Goal: Task Accomplishment & Management: Manage account settings

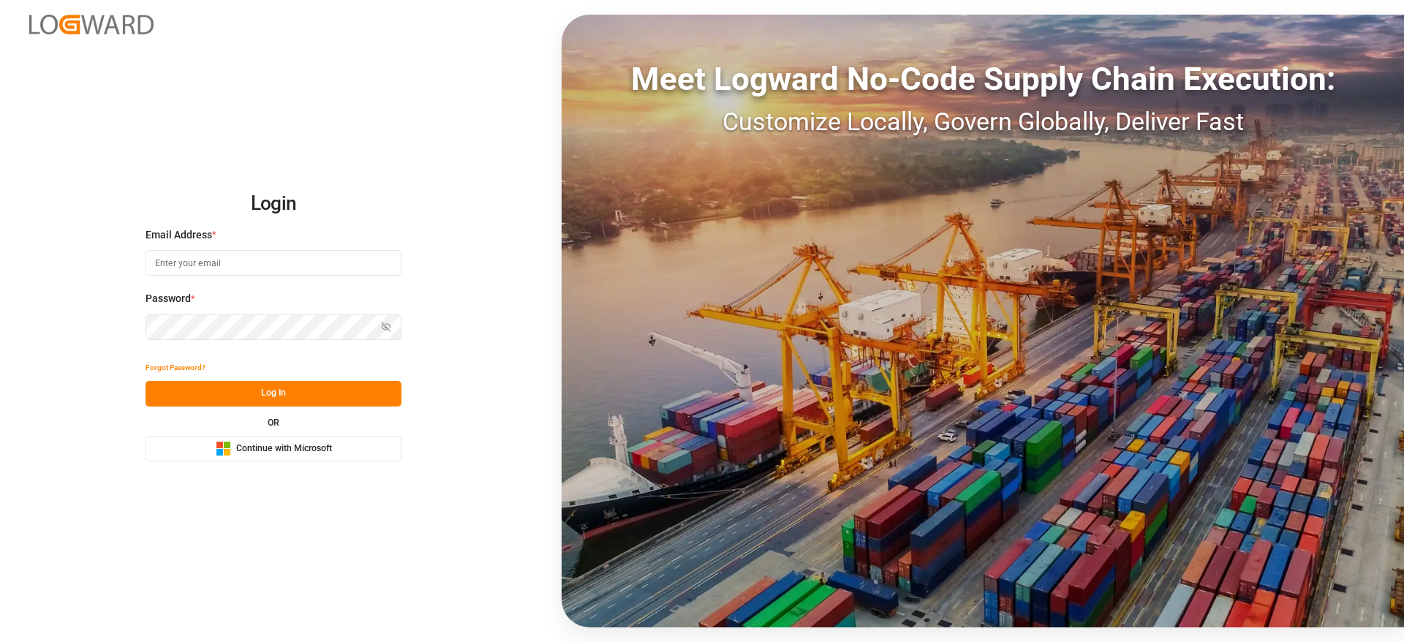
click at [316, 439] on button "Microsoft Logo Continue with Microsoft" at bounding box center [274, 449] width 256 height 26
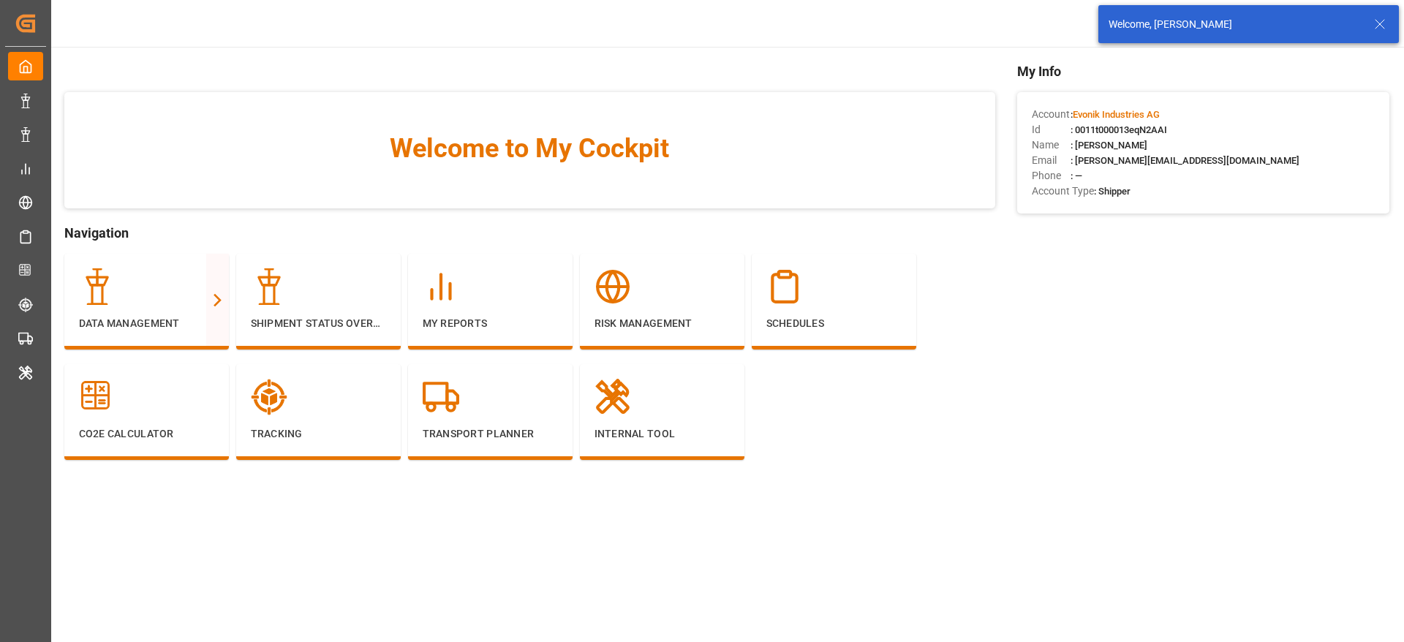
click at [1380, 19] on icon at bounding box center [1380, 24] width 18 height 18
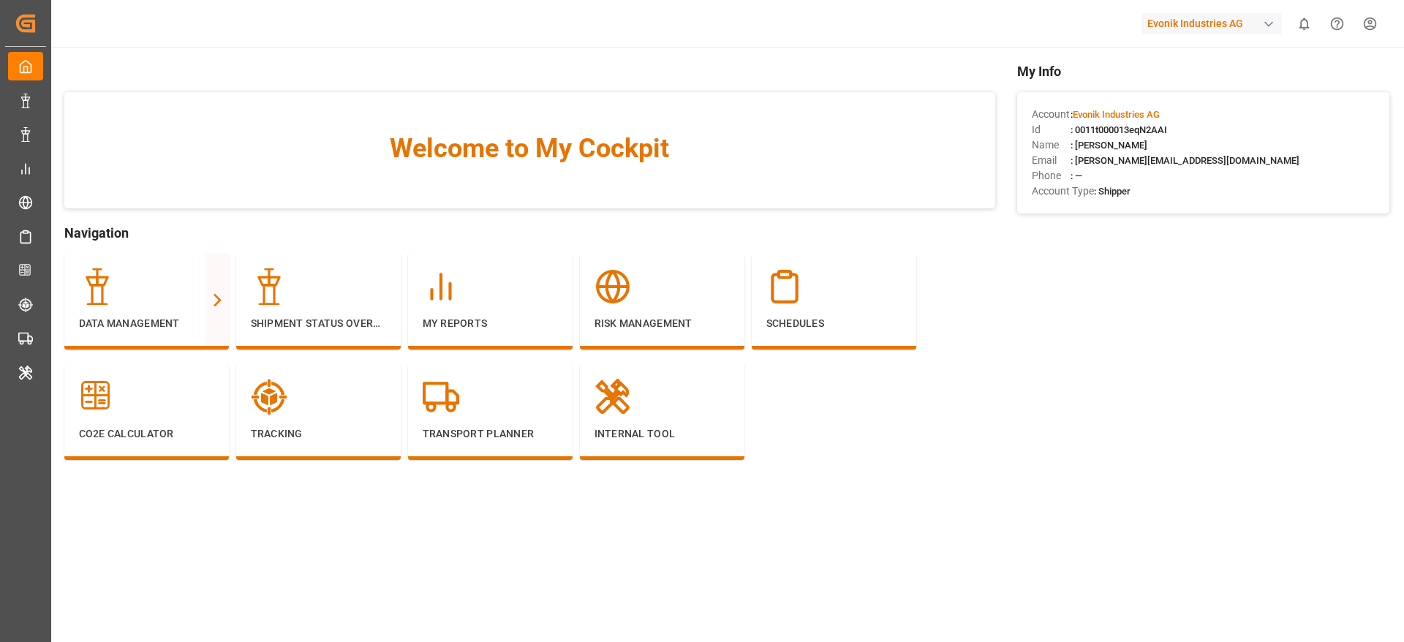
click at [1185, 18] on div "Evonik Industries AG" at bounding box center [1211, 23] width 140 height 21
type input "compo"
click at [1174, 97] on span "Compo Expert" at bounding box center [1167, 97] width 65 height 15
